Goal: Transaction & Acquisition: Purchase product/service

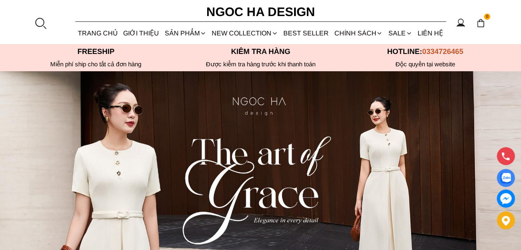
click at [391, 30] on link "SALE" at bounding box center [400, 33] width 29 height 22
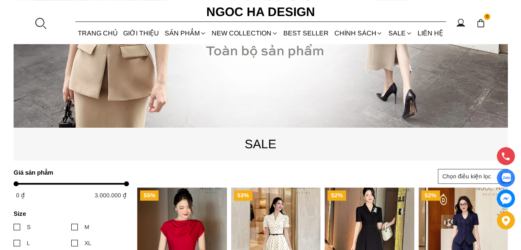
scroll to position [288, 0]
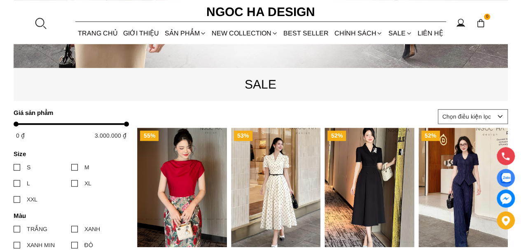
click at [293, 30] on link "BEST SELLER" at bounding box center [306, 33] width 51 height 22
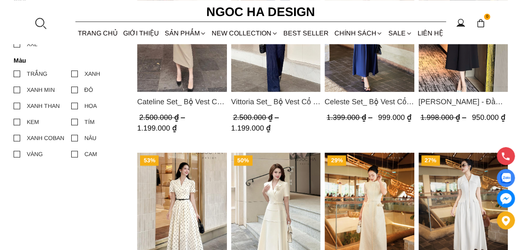
scroll to position [453, 0]
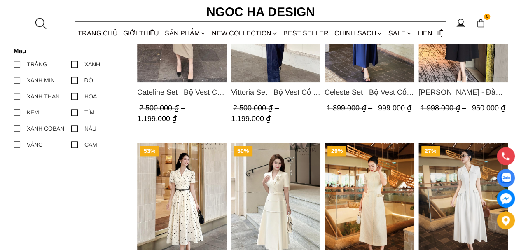
click at [453, 60] on img "Product image - Irene Dress - Đầm Vest Dáng Xòe Kèm Đai D713" at bounding box center [463, 22] width 90 height 119
